Goal: Information Seeking & Learning: Learn about a topic

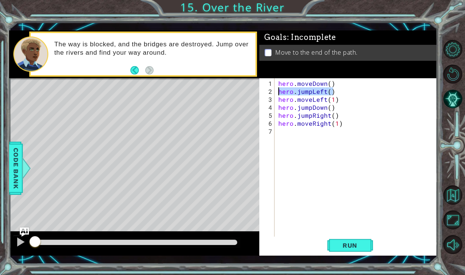
click at [265, 91] on div "hero.moveDown() 1 2 3 4 5 6 7 hero . moveDown ( ) hero . jumpLeft ( ) hero . mo…" at bounding box center [347, 158] width 176 height 160
drag, startPoint x: 340, startPoint y: 102, endPoint x: 277, endPoint y: 101, distance: 63.1
click at [277, 101] on div "hero . moveDown ( ) hero . jumpLeft ( ) hero . moveLeft ( 1 ) hero . jumpDown (…" at bounding box center [356, 158] width 159 height 160
drag, startPoint x: 335, startPoint y: 110, endPoint x: 278, endPoint y: 108, distance: 57.1
click at [278, 108] on div "hero . moveDown ( ) hero . jumpLeft ( ) hero . moveLeft ( 1 ) hero . jumpDown (…" at bounding box center [358, 167] width 162 height 176
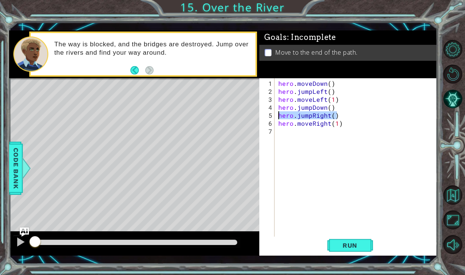
drag, startPoint x: 338, startPoint y: 114, endPoint x: 276, endPoint y: 117, distance: 62.1
click at [276, 117] on div "hero.jumpDown() 1 2 3 4 5 6 7 hero . moveDown ( ) hero . jumpLeft ( ) hero . mo…" at bounding box center [347, 158] width 176 height 160
drag, startPoint x: 343, startPoint y: 123, endPoint x: 276, endPoint y: 123, distance: 66.6
click at [276, 123] on div "hero.jumpRight() 1 2 3 4 5 6 7 hero . moveDown ( ) hero . jumpLeft ( ) hero . m…" at bounding box center [347, 158] width 176 height 160
drag, startPoint x: 338, startPoint y: 85, endPoint x: 274, endPoint y: 82, distance: 63.6
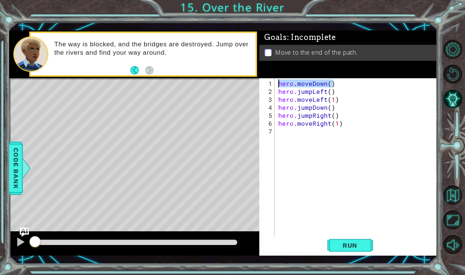
click at [274, 82] on div "hero.moveRight(1) 1 2 3 4 5 6 7 hero . moveDown ( ) hero . jumpLeft ( ) hero . …" at bounding box center [347, 158] width 176 height 160
drag, startPoint x: 337, startPoint y: 92, endPoint x: 275, endPoint y: 94, distance: 62.4
click at [275, 94] on div "hero.moveDown() 1 2 3 4 5 6 7 hero . moveDown ( ) hero . jumpLeft ( ) hero . mo…" at bounding box center [347, 158] width 176 height 160
type textarea "hero.jumpLeft()"
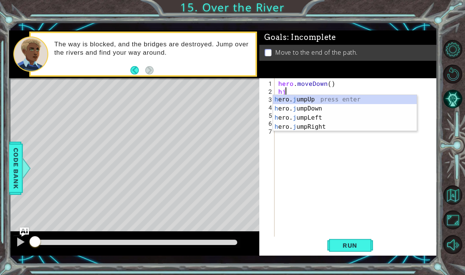
type textarea "hjl"
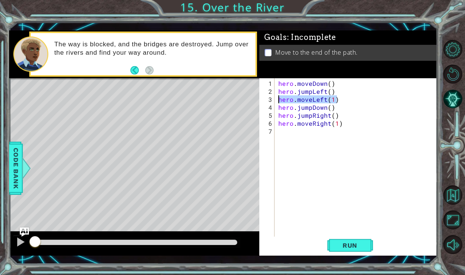
drag, startPoint x: 340, startPoint y: 102, endPoint x: 275, endPoint y: 98, distance: 64.8
click at [275, 98] on div "hero.jumpLeft() 1 2 3 4 5 6 7 hero . moveDown ( ) hero . jumpLeft ( ) hero . mo…" at bounding box center [347, 158] width 176 height 160
drag, startPoint x: 338, startPoint y: 108, endPoint x: 274, endPoint y: 108, distance: 64.3
click at [274, 108] on div "hero.moveLeft(1) 1 2 3 4 5 6 7 hero . moveDown ( ) hero . jumpLeft ( ) hero . m…" at bounding box center [347, 158] width 176 height 160
drag, startPoint x: 340, startPoint y: 118, endPoint x: 275, endPoint y: 117, distance: 64.3
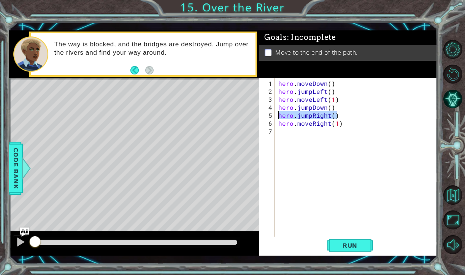
click at [275, 117] on div "hero.jumpDown() 1 2 3 4 5 6 7 hero . moveDown ( ) hero . jumpLeft ( ) hero . mo…" at bounding box center [347, 158] width 176 height 160
drag, startPoint x: 348, startPoint y: 121, endPoint x: 273, endPoint y: 122, distance: 75.3
click at [273, 122] on div "hero.jumpRight() 1 2 3 4 5 6 7 hero . moveDown ( ) hero . jumpLeft ( ) hero . m…" at bounding box center [347, 158] width 176 height 160
type textarea "hero.moveRight(1)"
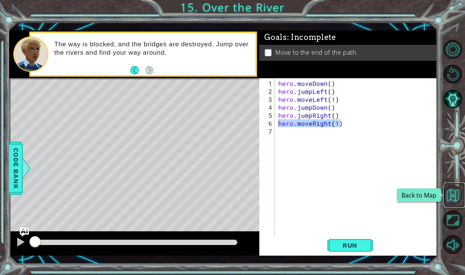
click at [461, 198] on button "Back to Map" at bounding box center [452, 195] width 19 height 19
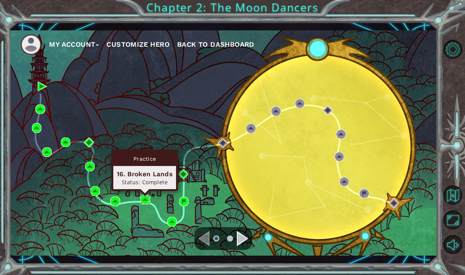
click at [141, 200] on img at bounding box center [145, 200] width 10 height 10
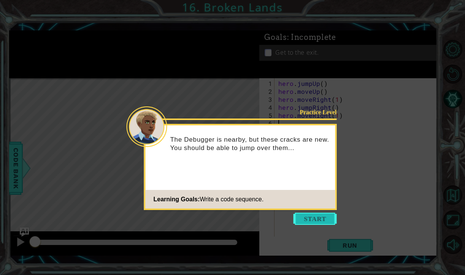
click at [322, 219] on button "Start" at bounding box center [315, 219] width 43 height 12
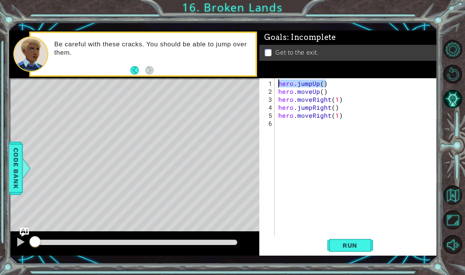
drag, startPoint x: 335, startPoint y: 85, endPoint x: 272, endPoint y: 83, distance: 63.2
click at [272, 83] on div "1 2 3 4 5 6 hero . jumpUp ( ) hero . moveUp ( ) hero . moveRight ( 1 ) hero . j…" at bounding box center [347, 158] width 176 height 160
drag, startPoint x: 337, startPoint y: 91, endPoint x: 273, endPoint y: 92, distance: 63.5
click at [273, 92] on div "hero.jumpUp() 1 2 3 4 5 6 hero . jumpUp ( ) hero . moveUp ( ) hero . moveRight …" at bounding box center [347, 158] width 176 height 160
drag, startPoint x: 346, startPoint y: 97, endPoint x: 275, endPoint y: 100, distance: 70.8
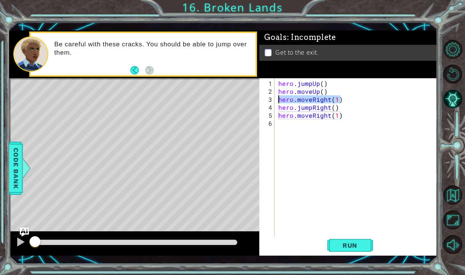
click at [275, 100] on div "hero.moveUp() 1 2 3 4 5 6 hero . jumpUp ( ) hero . moveUp ( ) hero . moveRight …" at bounding box center [347, 158] width 176 height 160
drag, startPoint x: 342, startPoint y: 108, endPoint x: 268, endPoint y: 110, distance: 73.8
click at [268, 110] on div "hero.moveRight(1) 1 2 3 4 5 6 hero . jumpUp ( ) hero . moveUp ( ) hero . moveRi…" at bounding box center [347, 158] width 176 height 160
drag, startPoint x: 348, startPoint y: 116, endPoint x: 273, endPoint y: 116, distance: 74.5
click at [273, 116] on div "hero.jumpRight() 1 2 3 4 5 6 hero . jumpUp ( ) hero . moveUp ( ) hero . moveRig…" at bounding box center [347, 158] width 176 height 160
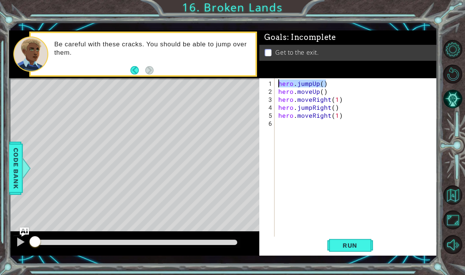
drag, startPoint x: 329, startPoint y: 86, endPoint x: 268, endPoint y: 84, distance: 61.2
click at [268, 84] on div "hero.moveRight(1) 1 2 3 4 5 6 hero . jumpUp ( ) hero . moveUp ( ) hero . moveRi…" at bounding box center [347, 158] width 176 height 160
drag, startPoint x: 335, startPoint y: 89, endPoint x: 272, endPoint y: 94, distance: 62.9
click at [272, 94] on div "hero.jumpUp() 1 2 3 4 5 6 hero . jumpUp ( ) hero . moveUp ( ) hero . moveRight …" at bounding box center [347, 158] width 176 height 160
drag, startPoint x: 348, startPoint y: 100, endPoint x: 272, endPoint y: 102, distance: 76.5
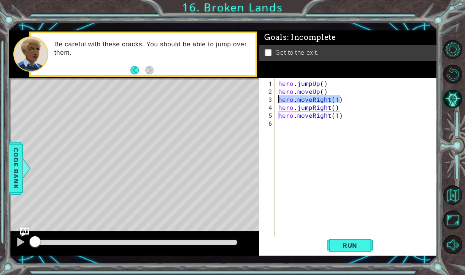
click at [272, 102] on div "hero.moveUp() 1 2 3 4 5 6 hero . jumpUp ( ) hero . moveUp ( ) hero . moveRight …" at bounding box center [347, 158] width 176 height 160
drag, startPoint x: 338, startPoint y: 106, endPoint x: 275, endPoint y: 107, distance: 62.8
click at [275, 107] on div "hero.moveRight(1) 1 2 3 4 5 6 hero . jumpUp ( ) hero . moveUp ( ) hero . moveRi…" at bounding box center [347, 158] width 176 height 160
drag, startPoint x: 346, startPoint y: 117, endPoint x: 278, endPoint y: 118, distance: 68.1
click at [278, 118] on div "hero . jumpUp ( ) hero . moveUp ( ) hero . moveRight ( 1 ) hero . jumpRight ( )…" at bounding box center [358, 167] width 162 height 176
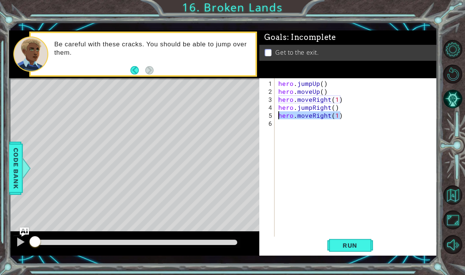
type textarea "hero.moveRight(1)"
click at [454, 191] on button "Back to Map" at bounding box center [452, 195] width 19 height 19
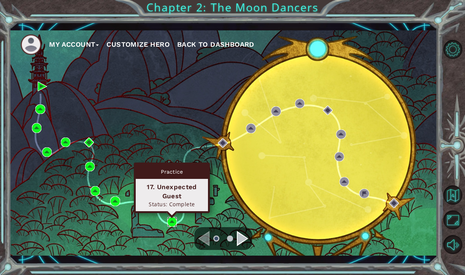
click at [171, 220] on img at bounding box center [172, 222] width 10 height 10
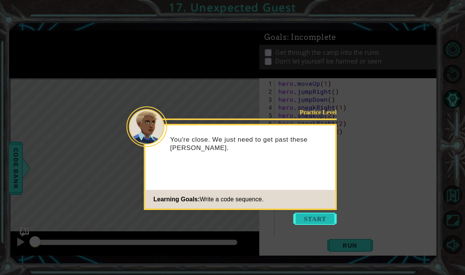
click at [318, 215] on button "Start" at bounding box center [315, 219] width 43 height 12
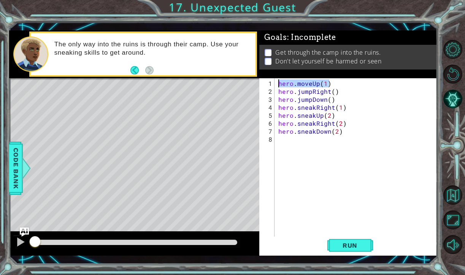
drag, startPoint x: 339, startPoint y: 81, endPoint x: 266, endPoint y: 81, distance: 73.0
click at [266, 81] on div "1 2 3 4 5 6 7 8 hero . moveUp ( 1 ) hero . jumpRight ( ) hero . jumpDown ( ) he…" at bounding box center [347, 158] width 176 height 160
drag, startPoint x: 340, startPoint y: 91, endPoint x: 277, endPoint y: 91, distance: 63.1
click at [277, 91] on div "hero . moveUp ( 1 ) hero . jumpRight ( ) hero . jumpDown ( ) hero . sneakRight …" at bounding box center [358, 167] width 162 height 176
drag, startPoint x: 337, startPoint y: 102, endPoint x: 274, endPoint y: 102, distance: 62.8
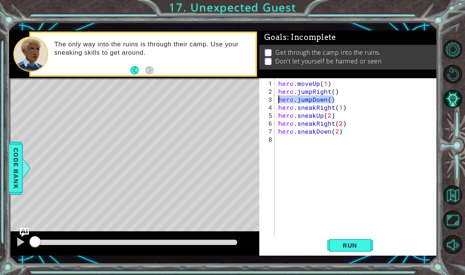
click at [274, 102] on div "hero.jumpRight() 1 2 3 4 5 6 7 8 hero . moveUp ( 1 ) hero . jumpRight ( ) hero …" at bounding box center [347, 158] width 176 height 160
drag, startPoint x: 344, startPoint y: 105, endPoint x: 276, endPoint y: 109, distance: 68.2
click at [276, 109] on div "hero.jumpDown() 1 2 3 4 5 6 7 8 hero . moveUp ( 1 ) hero . jumpRight ( ) hero .…" at bounding box center [347, 158] width 176 height 160
drag, startPoint x: 340, startPoint y: 116, endPoint x: 273, endPoint y: 112, distance: 67.0
click at [273, 112] on div "hero.sneakRight(1) 1 2 3 4 5 6 7 8 hero . moveUp ( 1 ) hero . jumpRight ( ) her…" at bounding box center [347, 158] width 176 height 160
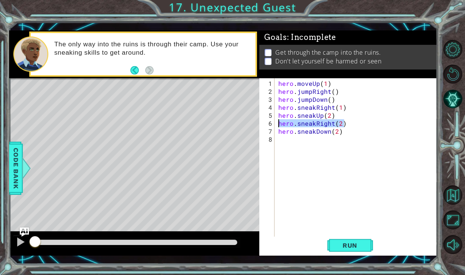
drag, startPoint x: 346, startPoint y: 124, endPoint x: 276, endPoint y: 124, distance: 70.0
click at [276, 124] on div "hero.sneakUp(2) 1 2 3 4 5 6 7 8 hero . moveUp ( 1 ) hero . jumpRight ( ) hero .…" at bounding box center [347, 158] width 176 height 160
drag, startPoint x: 345, startPoint y: 132, endPoint x: 275, endPoint y: 134, distance: 70.8
click at [275, 134] on div "hero.sneakRight(2) 1 2 3 4 5 6 7 8 hero . moveUp ( 1 ) hero . jumpRight ( ) her…" at bounding box center [347, 158] width 176 height 160
drag, startPoint x: 334, startPoint y: 83, endPoint x: 270, endPoint y: 85, distance: 64.7
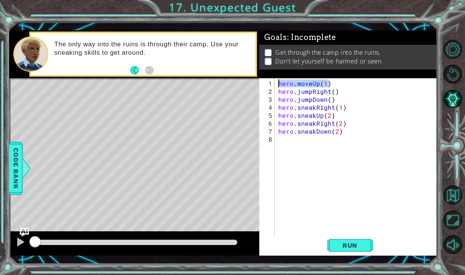
click at [270, 85] on div "hero.sneakDown(2) 1 2 3 4 5 6 7 8 hero . moveUp ( 1 ) hero . jumpRight ( ) hero…" at bounding box center [347, 158] width 176 height 160
drag, startPoint x: 344, startPoint y: 91, endPoint x: 273, endPoint y: 89, distance: 71.5
click at [272, 89] on div "hero.moveUp(1) 1 2 3 4 5 6 7 8 hero . moveUp ( 1 ) hero . jumpRight ( ) hero . …" at bounding box center [347, 158] width 176 height 160
drag, startPoint x: 340, startPoint y: 101, endPoint x: 275, endPoint y: 100, distance: 65.4
click at [275, 100] on div "hero.jumpRight() 1 2 3 4 5 6 7 8 hero . moveUp ( 1 ) hero . jumpRight ( ) hero …" at bounding box center [347, 158] width 176 height 160
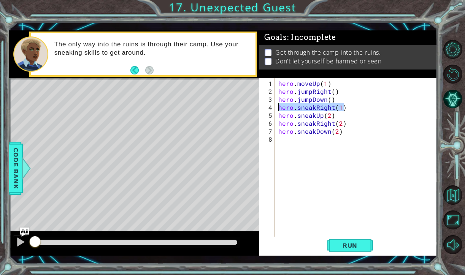
drag, startPoint x: 346, startPoint y: 107, endPoint x: 268, endPoint y: 108, distance: 78.0
click at [268, 108] on div "hero.jumpDown() 1 2 3 4 5 6 7 8 hero . moveUp ( 1 ) hero . jumpRight ( ) hero .…" at bounding box center [347, 158] width 176 height 160
drag, startPoint x: 333, startPoint y: 113, endPoint x: 274, endPoint y: 114, distance: 59.0
click at [274, 114] on div "hero.sneakRight(1) 1 2 3 4 5 6 7 8 hero . moveUp ( 1 ) hero . jumpRight ( ) her…" at bounding box center [347, 158] width 176 height 160
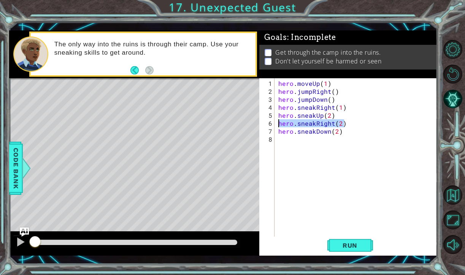
drag, startPoint x: 347, startPoint y: 124, endPoint x: 273, endPoint y: 124, distance: 73.8
click at [273, 124] on div "hero.sneakUp(2) 1 2 3 4 5 6 7 8 hero . moveUp ( 1 ) hero . jumpRight ( ) hero .…" at bounding box center [347, 158] width 176 height 160
drag, startPoint x: 347, startPoint y: 134, endPoint x: 274, endPoint y: 130, distance: 73.5
click at [274, 130] on div "hero.sneakRight(2) 1 2 3 4 5 6 7 8 hero . moveUp ( 1 ) hero . jumpRight ( ) her…" at bounding box center [347, 158] width 176 height 160
type textarea "hero.sneakDown(2)"
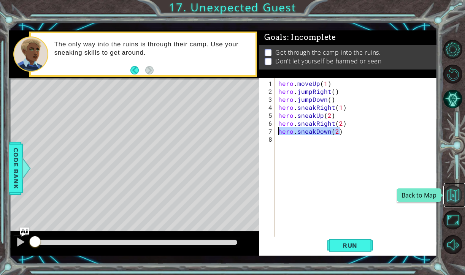
click at [457, 197] on button "Back to Map" at bounding box center [452, 195] width 19 height 19
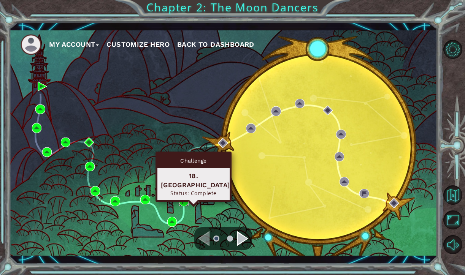
click at [184, 199] on img at bounding box center [184, 202] width 10 height 10
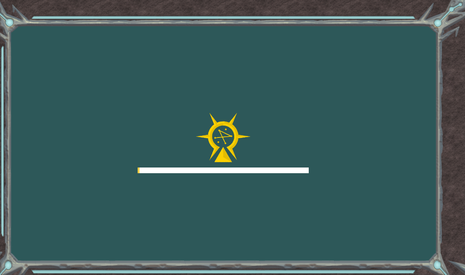
click at [184, 199] on div "Goals Error loading from server. Try refreshing the page. You'll need to join a…" at bounding box center [232, 137] width 465 height 275
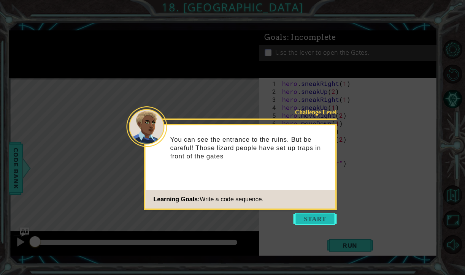
click at [321, 220] on button "Start" at bounding box center [315, 219] width 43 height 12
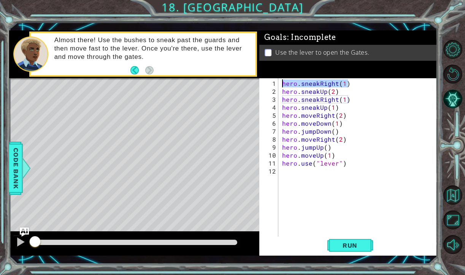
drag, startPoint x: 357, startPoint y: 80, endPoint x: 276, endPoint y: 84, distance: 81.5
click at [276, 84] on div "1 2 3 4 5 6 7 8 9 10 11 12 hero . sneakRight ( 1 ) hero . sneakUp ( 2 ) hero . …" at bounding box center [347, 158] width 176 height 160
drag, startPoint x: 345, startPoint y: 94, endPoint x: 281, endPoint y: 94, distance: 63.1
click at [281, 94] on div "hero . sneakRight ( 1 ) hero . sneakUp ( 2 ) hero . sneakRight ( 1 ) hero . sne…" at bounding box center [360, 167] width 159 height 176
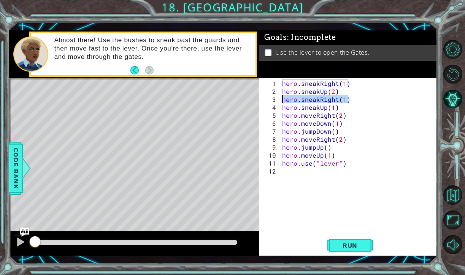
drag, startPoint x: 352, startPoint y: 99, endPoint x: 282, endPoint y: 101, distance: 69.6
click at [282, 101] on div "hero . sneakRight ( 1 ) hero . sneakUp ( 2 ) hero . sneakRight ( 1 ) hero . sne…" at bounding box center [360, 167] width 159 height 176
drag, startPoint x: 341, startPoint y: 110, endPoint x: 271, endPoint y: 109, distance: 70.0
click at [271, 109] on div "hero.sneakRight(1) 1 2 3 4 5 6 7 8 9 10 11 12 hero . sneakRight ( 1 ) hero . sn…" at bounding box center [347, 158] width 176 height 160
drag, startPoint x: 351, startPoint y: 113, endPoint x: 280, endPoint y: 114, distance: 71.1
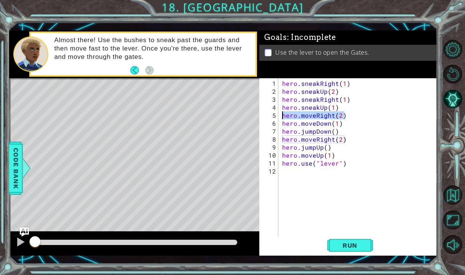
click at [280, 114] on div "hero.sneakUp(1) 1 2 3 4 5 6 7 8 9 10 11 12 hero . sneakRight ( 1 ) hero . sneak…" at bounding box center [347, 158] width 176 height 160
drag, startPoint x: 345, startPoint y: 125, endPoint x: 280, endPoint y: 123, distance: 65.1
click at [280, 123] on div "hero.moveRight(2) 1 2 3 4 5 6 7 8 9 10 11 12 hero . sneakRight ( 1 ) hero . sne…" at bounding box center [347, 158] width 176 height 160
drag, startPoint x: 340, startPoint y: 131, endPoint x: 279, endPoint y: 131, distance: 61.6
click at [279, 131] on div "hero.moveDown(1) 1 2 3 4 5 6 7 8 9 10 11 12 hero . sneakRight ( 1 ) hero . snea…" at bounding box center [347, 158] width 176 height 160
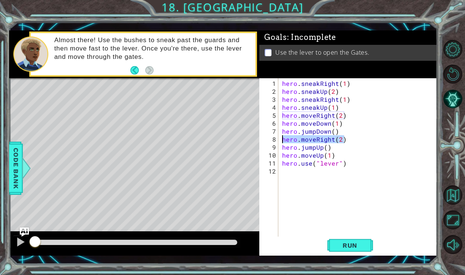
drag, startPoint x: 349, startPoint y: 141, endPoint x: 277, endPoint y: 141, distance: 71.9
click at [277, 140] on div "hero.jumpDown() 1 2 3 4 5 6 7 8 9 10 11 12 hero . sneakRight ( 1 ) hero . sneak…" at bounding box center [347, 158] width 176 height 160
drag, startPoint x: 334, startPoint y: 146, endPoint x: 275, endPoint y: 146, distance: 59.7
click at [275, 146] on div "hero.moveRight(2) 1 2 3 4 5 6 7 8 9 10 11 12 hero . sneakRight ( 1 ) hero . sne…" at bounding box center [347, 158] width 176 height 160
drag, startPoint x: 337, startPoint y: 154, endPoint x: 282, endPoint y: 154, distance: 55.2
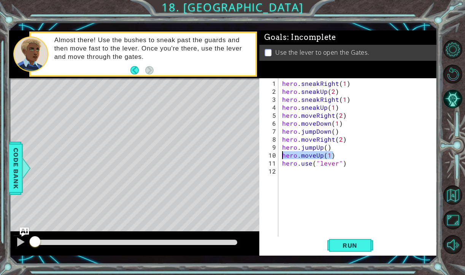
click at [282, 154] on div "hero . sneakRight ( 1 ) hero . sneakUp ( 2 ) hero . sneakRight ( 1 ) hero . sne…" at bounding box center [360, 167] width 159 height 176
drag, startPoint x: 346, startPoint y: 163, endPoint x: 278, endPoint y: 164, distance: 68.9
click at [278, 164] on div "hero.moveUp(1) 1 2 3 4 5 6 7 8 9 10 11 12 hero . sneakRight ( 1 ) hero . sneakU…" at bounding box center [347, 158] width 176 height 160
click at [366, 162] on div "hero . sneakRight ( 1 ) hero . sneakUp ( 2 ) hero . sneakRight ( 1 ) hero . sne…" at bounding box center [360, 167] width 159 height 176
drag, startPoint x: 347, startPoint y: 83, endPoint x: 276, endPoint y: 81, distance: 71.5
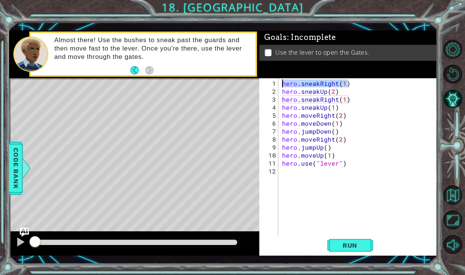
click at [276, 81] on div "hero.use("lever") 1 2 3 4 5 6 7 8 9 10 11 12 hero . sneakRight ( 1 ) hero . sne…" at bounding box center [347, 158] width 176 height 160
drag, startPoint x: 344, startPoint y: 92, endPoint x: 277, endPoint y: 94, distance: 66.9
click at [277, 94] on div "hero.sneakRight(1) 1 2 3 4 5 6 7 8 9 10 11 12 hero . sneakRight ( 1 ) hero . sn…" at bounding box center [347, 158] width 176 height 160
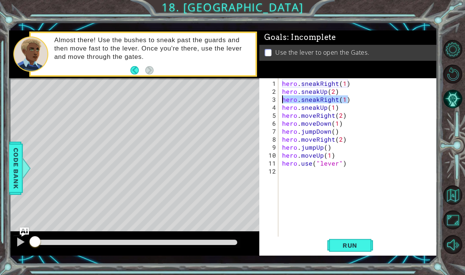
drag, startPoint x: 349, startPoint y: 100, endPoint x: 280, endPoint y: 101, distance: 68.8
click at [280, 101] on div "hero.sneakUp(2) 1 2 3 4 5 6 7 8 9 10 11 12 hero . sneakRight ( 1 ) hero . sneak…" at bounding box center [347, 158] width 176 height 160
drag, startPoint x: 338, startPoint y: 108, endPoint x: 278, endPoint y: 108, distance: 60.1
click at [278, 108] on div "hero.sneakRight(1) 1 2 3 4 5 6 7 8 9 10 11 12 hero . sneakRight ( 1 ) hero . sn…" at bounding box center [347, 158] width 176 height 160
drag, startPoint x: 347, startPoint y: 117, endPoint x: 279, endPoint y: 115, distance: 68.1
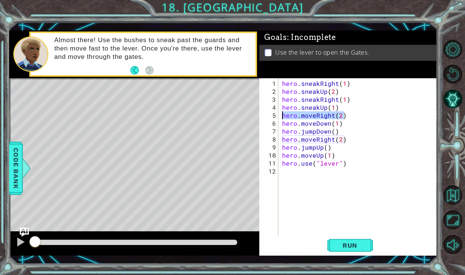
click at [279, 115] on div "hero.sneakUp(1) 1 2 3 4 5 6 7 8 9 10 11 12 hero . sneakRight ( 1 ) hero . sneak…" at bounding box center [347, 158] width 176 height 160
drag, startPoint x: 348, startPoint y: 122, endPoint x: 270, endPoint y: 123, distance: 77.2
click at [270, 123] on div "hero.moveRight(2) 1 2 3 4 5 6 7 8 9 10 11 12 hero . sneakRight ( 1 ) hero . sne…" at bounding box center [347, 158] width 176 height 160
drag, startPoint x: 339, startPoint y: 131, endPoint x: 278, endPoint y: 131, distance: 61.2
click at [278, 131] on div "hero.moveDown(1) 1 2 3 4 5 6 7 8 9 10 11 12 hero . sneakRight ( 1 ) hero . snea…" at bounding box center [347, 158] width 176 height 160
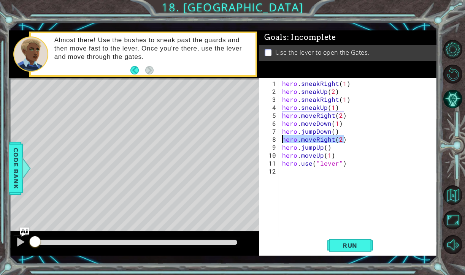
drag, startPoint x: 349, startPoint y: 140, endPoint x: 280, endPoint y: 141, distance: 68.5
click at [280, 141] on div "hero.jumpDown() 1 2 3 4 5 6 7 8 9 10 11 12 hero . sneakRight ( 1 ) hero . sneak…" at bounding box center [347, 158] width 176 height 160
drag, startPoint x: 332, startPoint y: 151, endPoint x: 309, endPoint y: 151, distance: 22.8
click at [309, 151] on div "hero . sneakRight ( 1 ) hero . sneakUp ( 2 ) hero . sneakRight ( 1 ) hero . sne…" at bounding box center [360, 167] width 159 height 176
drag, startPoint x: 330, startPoint y: 148, endPoint x: 281, endPoint y: 146, distance: 49.1
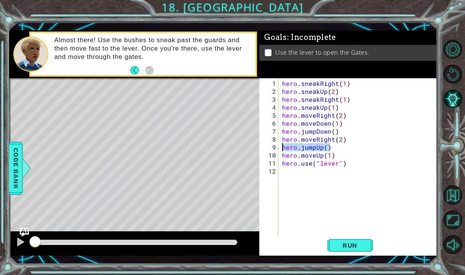
click at [281, 146] on div "hero . sneakRight ( 1 ) hero . sneakUp ( 2 ) hero . sneakRight ( 1 ) hero . sne…" at bounding box center [360, 167] width 159 height 176
drag, startPoint x: 337, startPoint y: 156, endPoint x: 283, endPoint y: 156, distance: 54.0
click at [283, 156] on div "hero . sneakRight ( 1 ) hero . sneakUp ( 2 ) hero . sneakRight ( 1 ) hero . sne…" at bounding box center [360, 167] width 159 height 176
drag, startPoint x: 358, startPoint y: 162, endPoint x: 278, endPoint y: 162, distance: 80.6
click at [278, 162] on div "hero.moveUp(1) 1 2 3 4 5 6 7 8 9 10 11 12 hero . sneakRight ( 1 ) hero . sneakU…" at bounding box center [347, 158] width 176 height 160
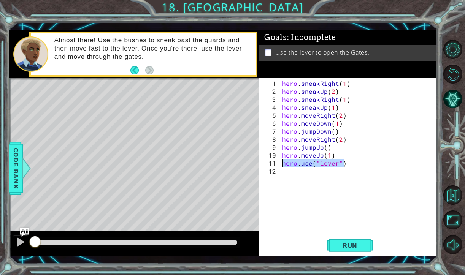
type textarea "hero.use("lever")"
